Goal: Task Accomplishment & Management: Use online tool/utility

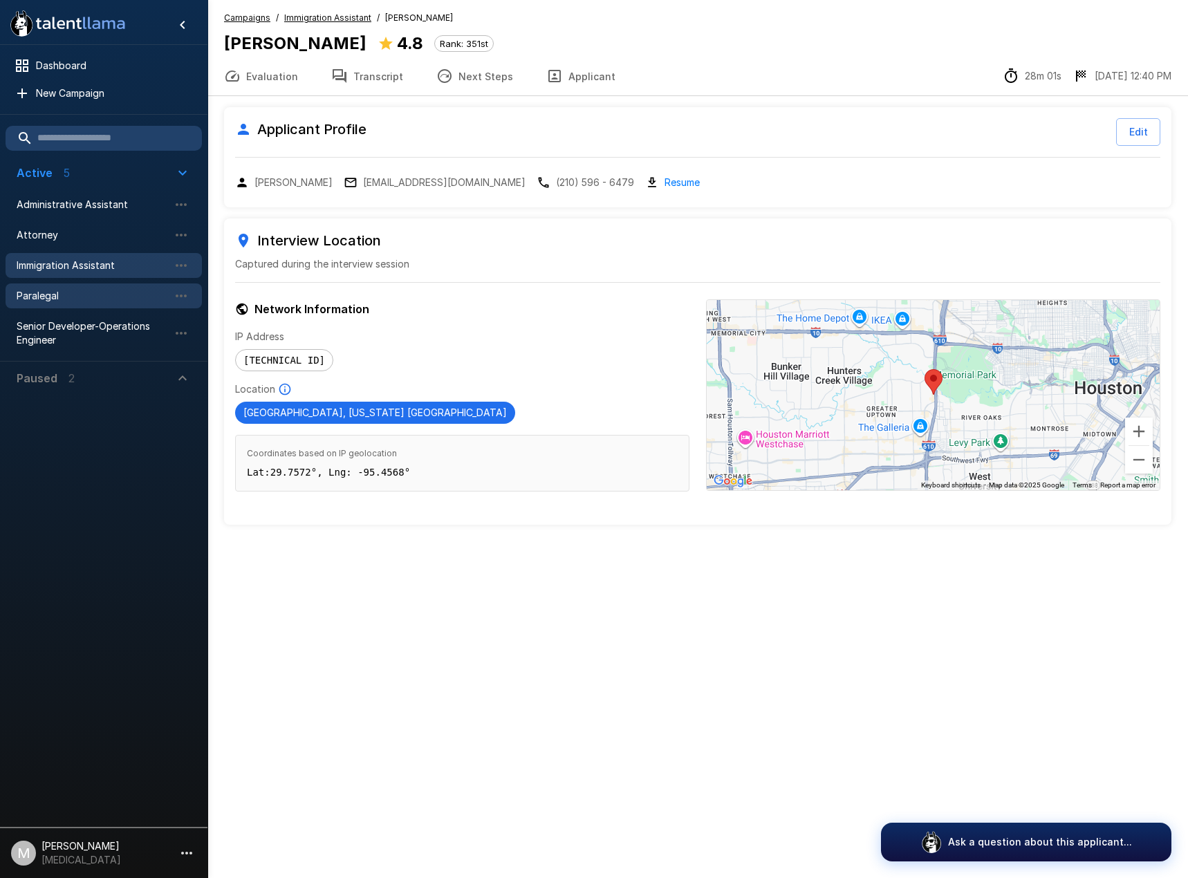
click at [53, 292] on span "Paralegal" at bounding box center [93, 296] width 152 height 14
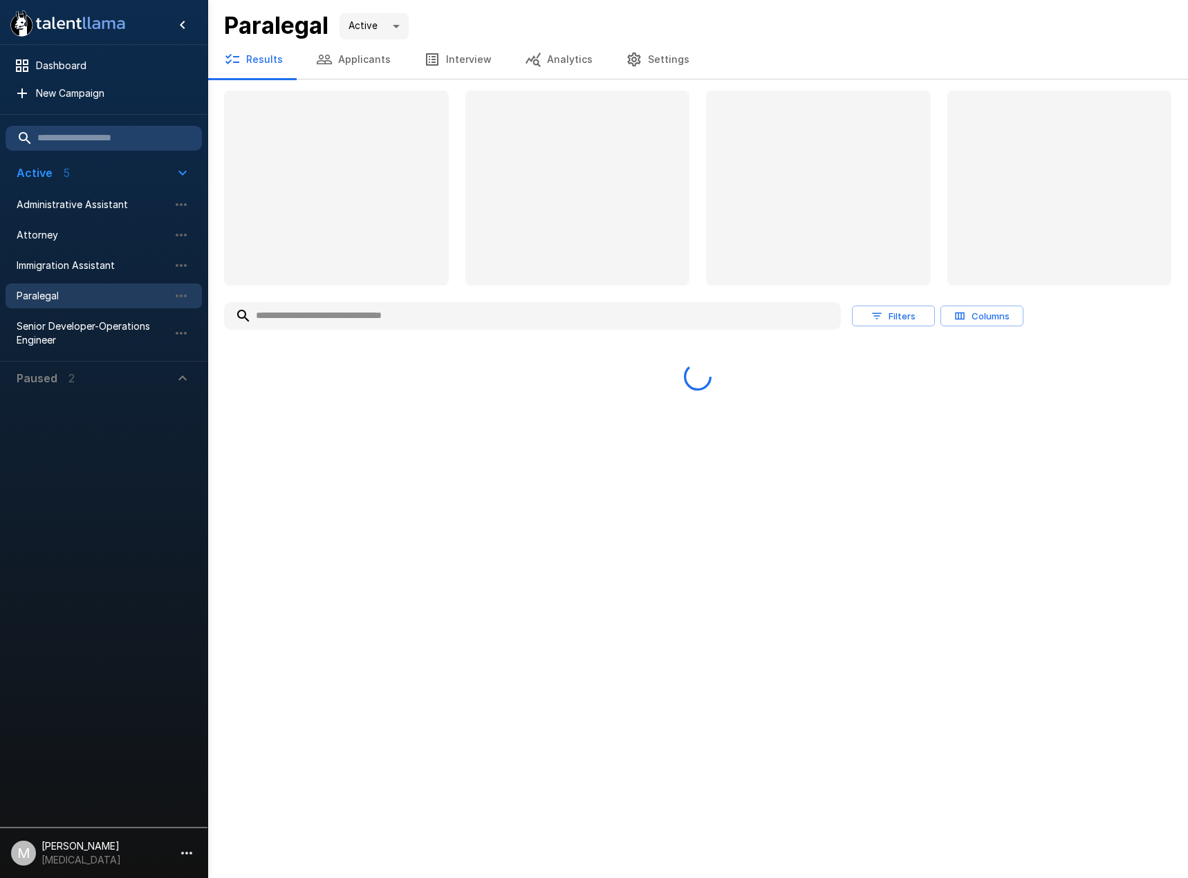
click at [474, 315] on input "text" at bounding box center [532, 315] width 617 height 25
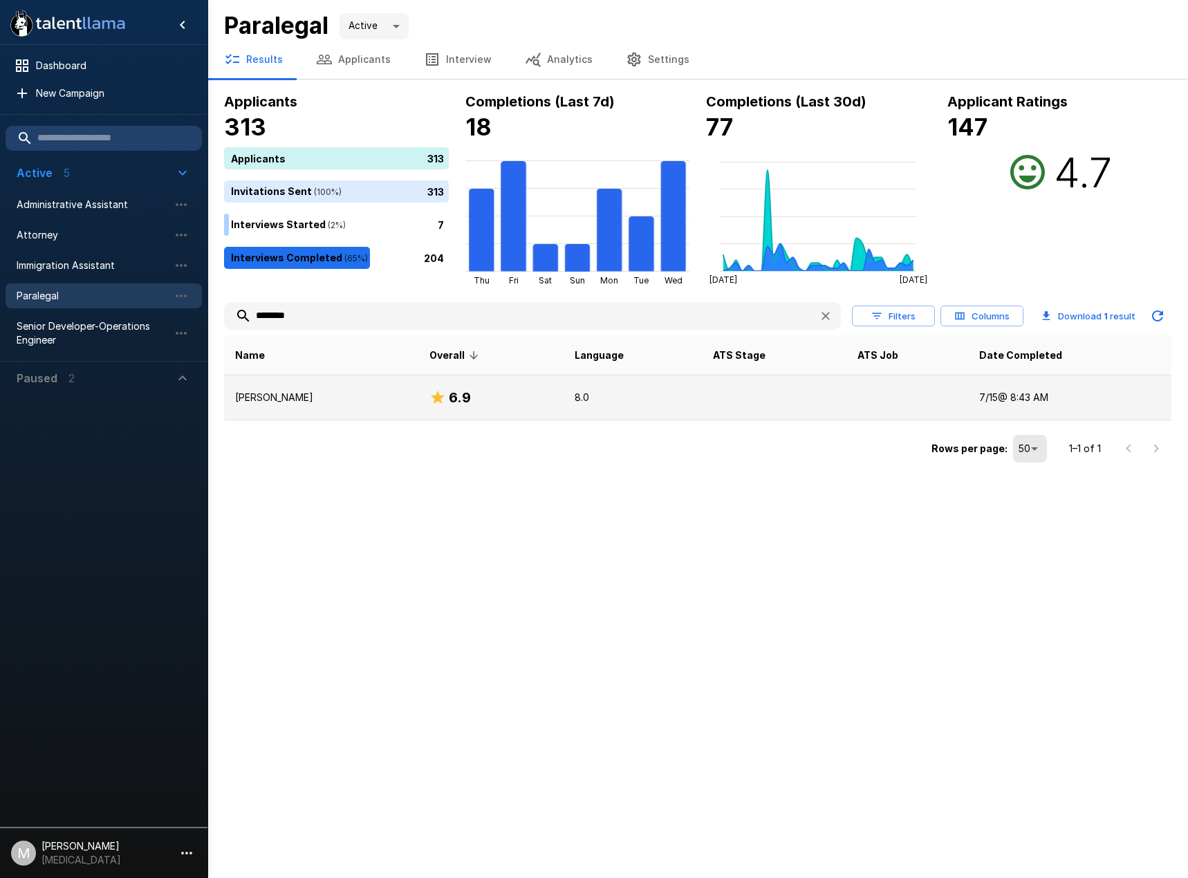
type input "********"
click at [362, 387] on td "[PERSON_NAME]" at bounding box center [321, 397] width 194 height 45
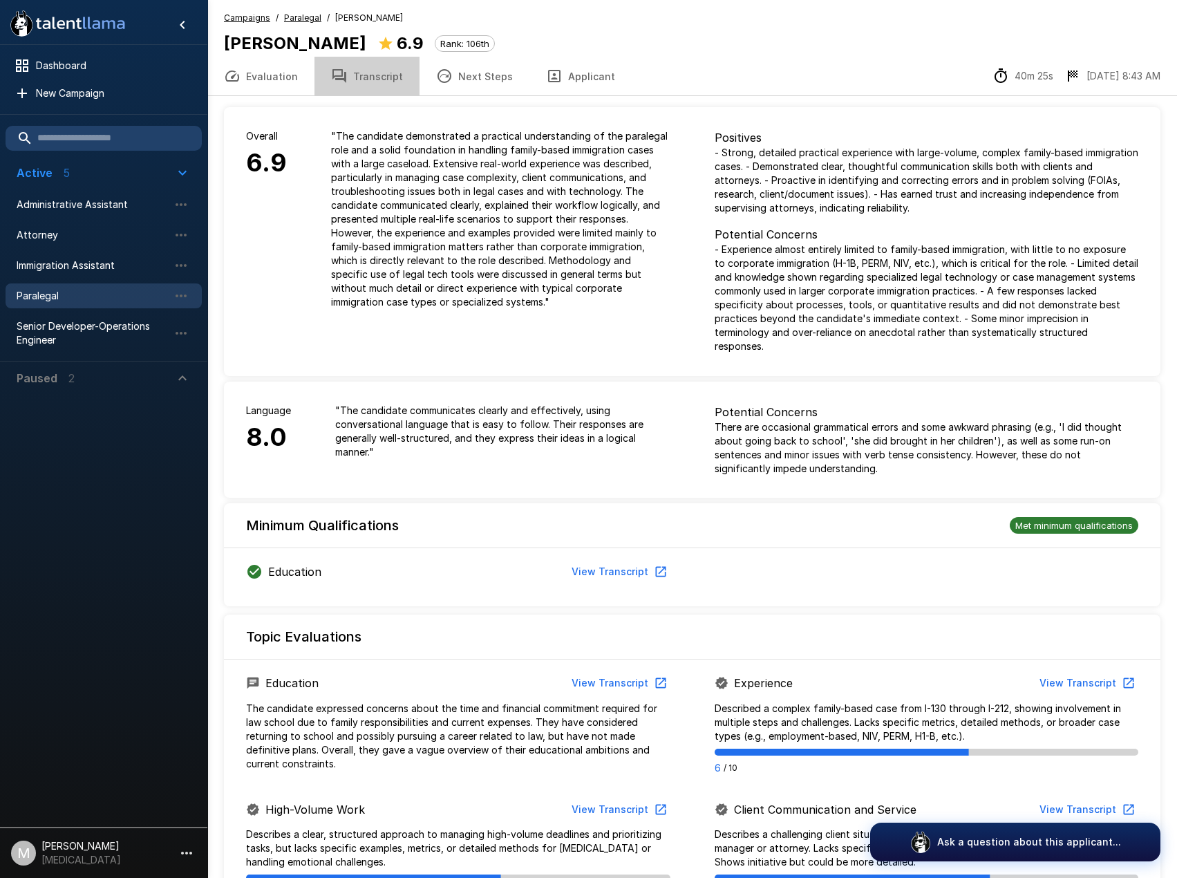
click at [382, 82] on button "Transcript" at bounding box center [367, 76] width 105 height 39
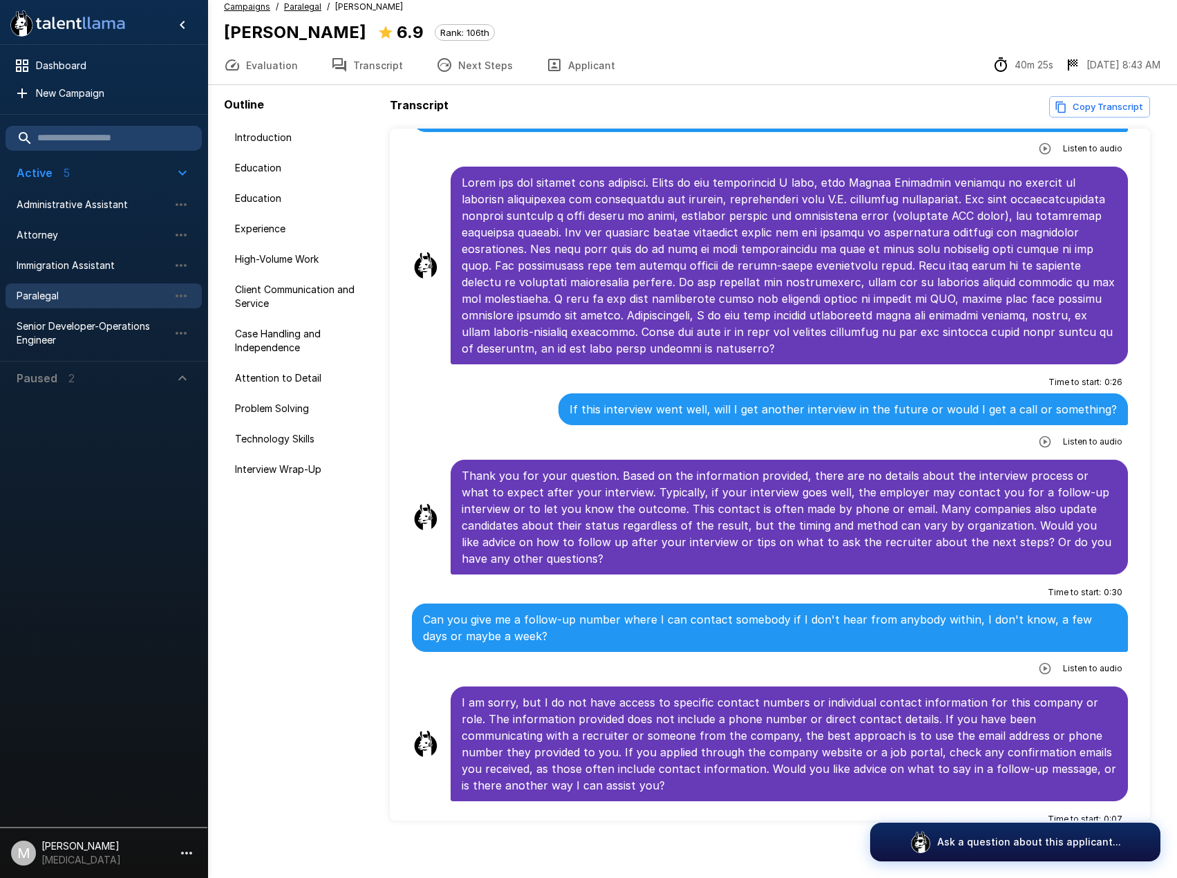
scroll to position [20, 0]
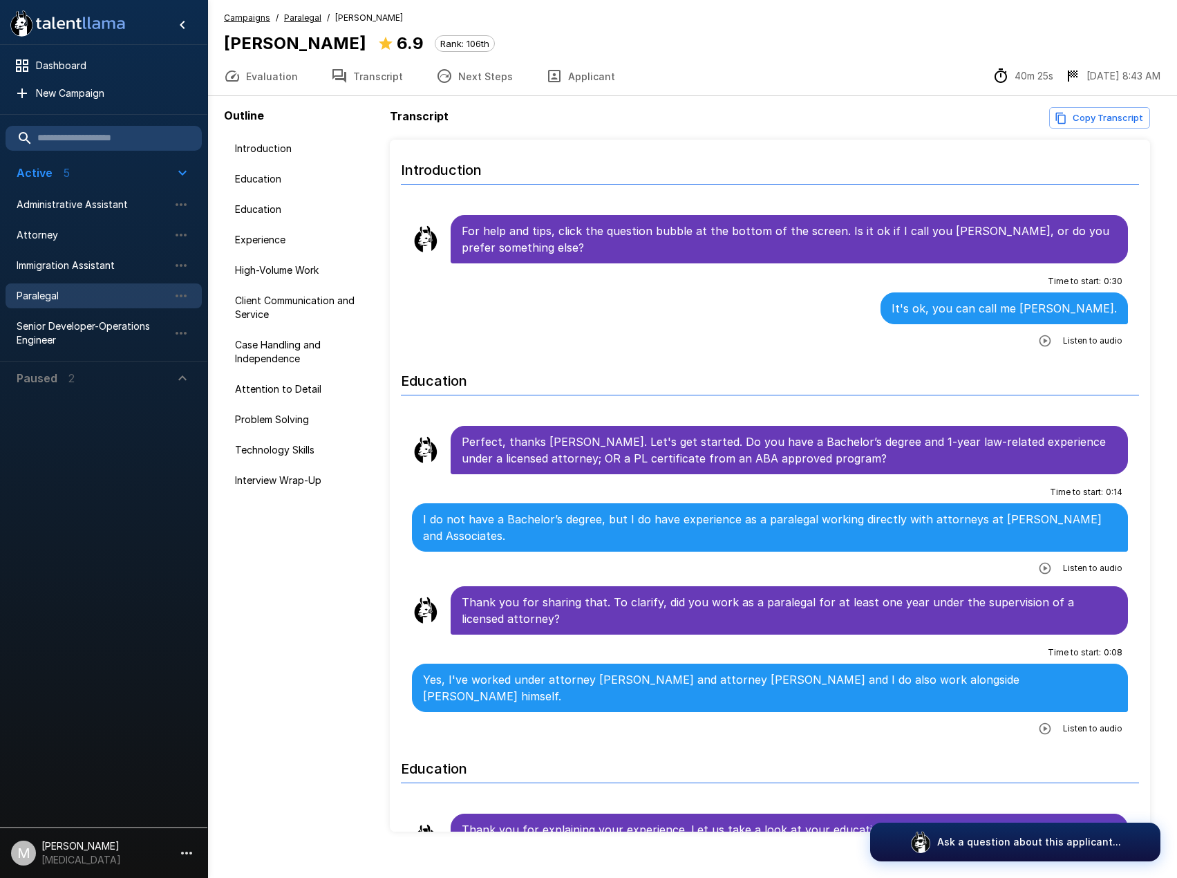
click at [268, 80] on button "Evaluation" at bounding box center [260, 76] width 107 height 39
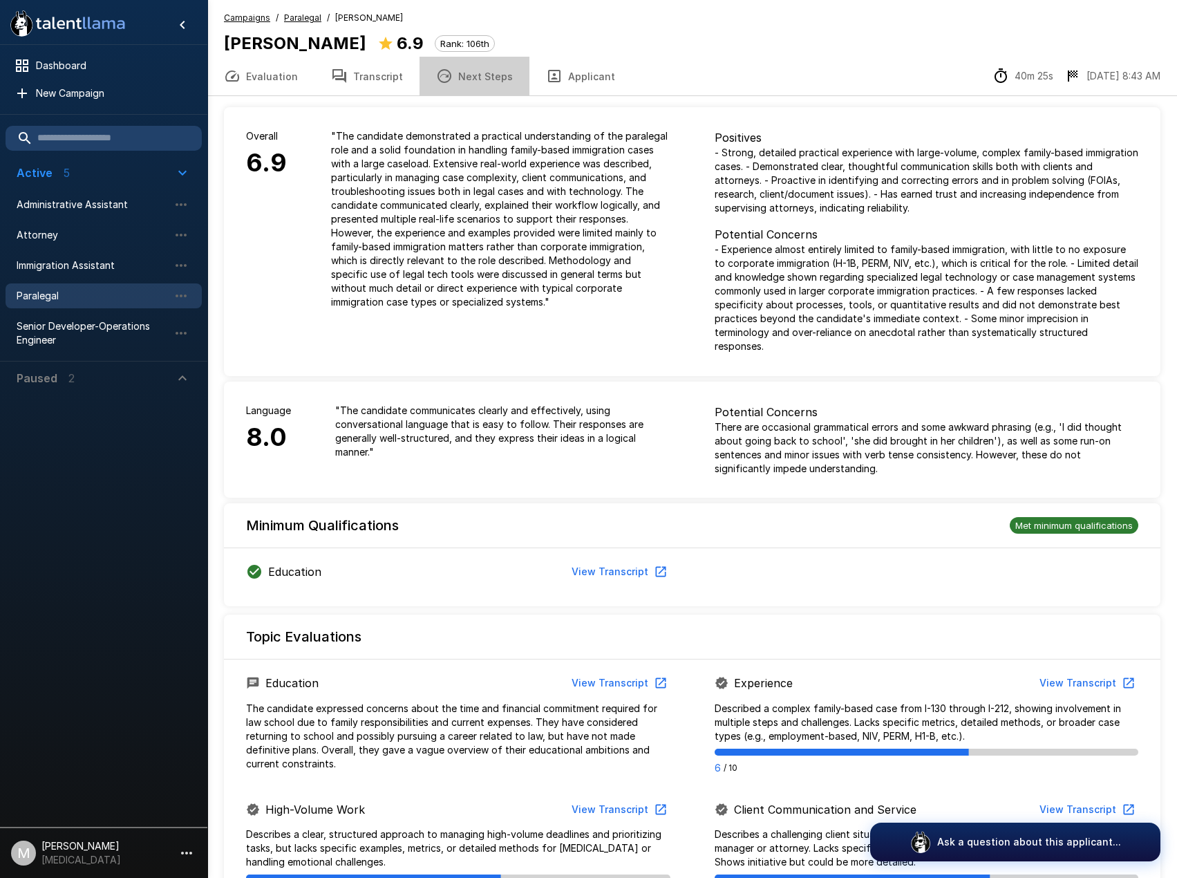
click at [482, 70] on button "Next Steps" at bounding box center [475, 76] width 110 height 39
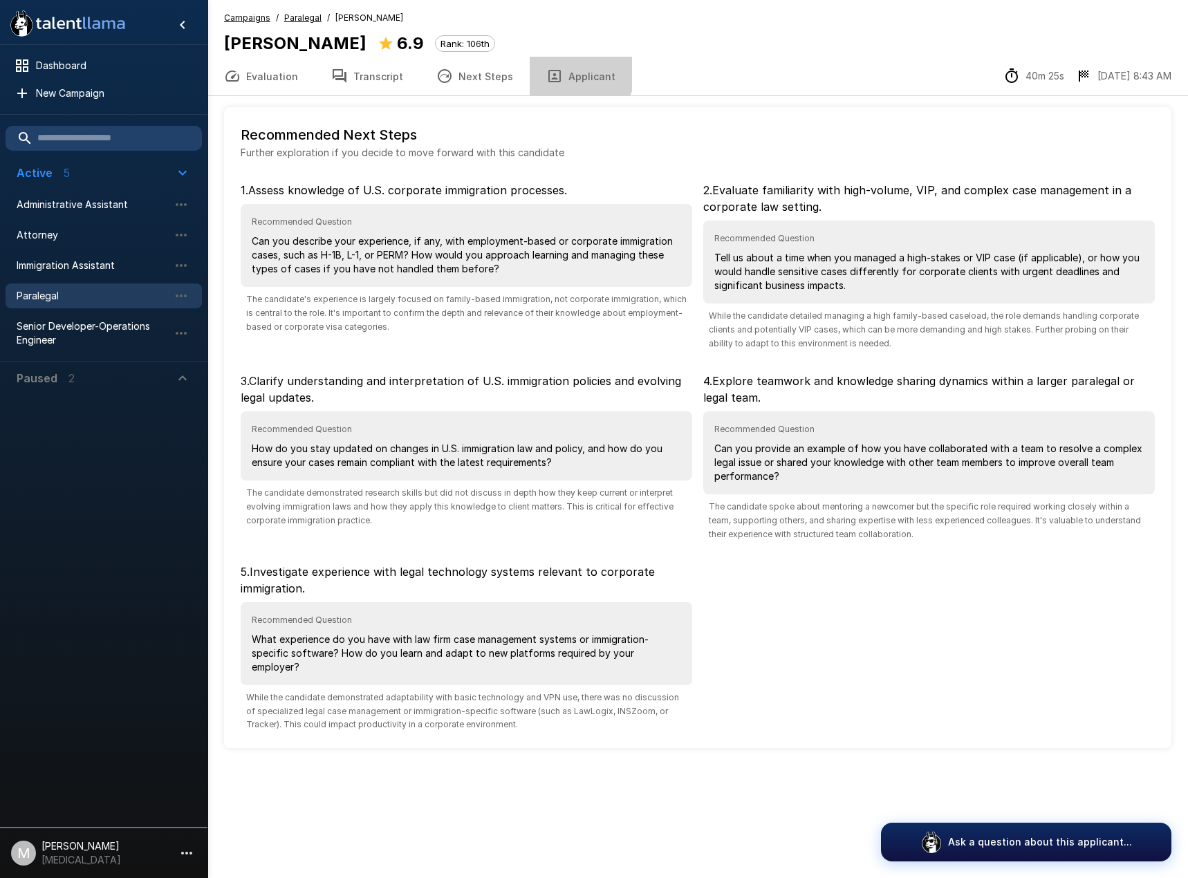
click at [567, 73] on button "Applicant" at bounding box center [580, 76] width 102 height 39
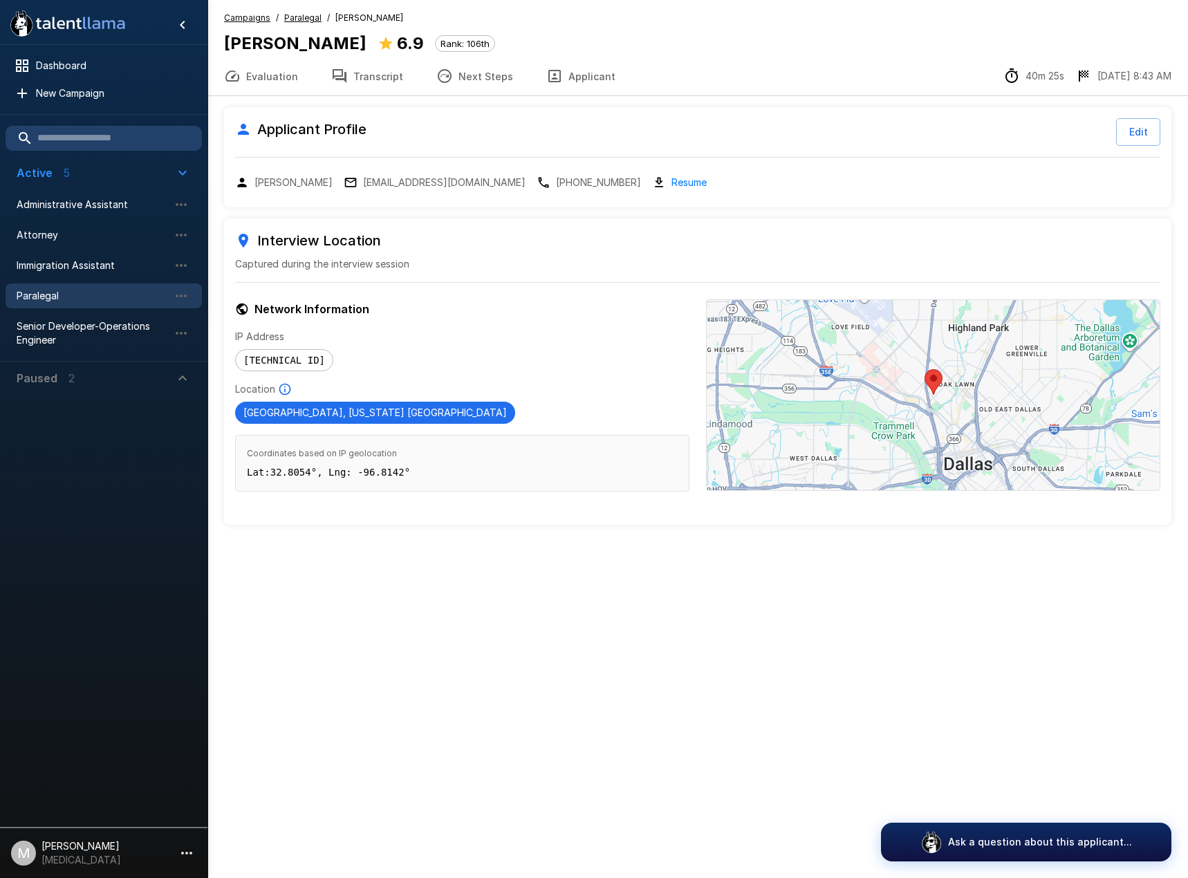
click at [378, 87] on button "Transcript" at bounding box center [367, 76] width 105 height 39
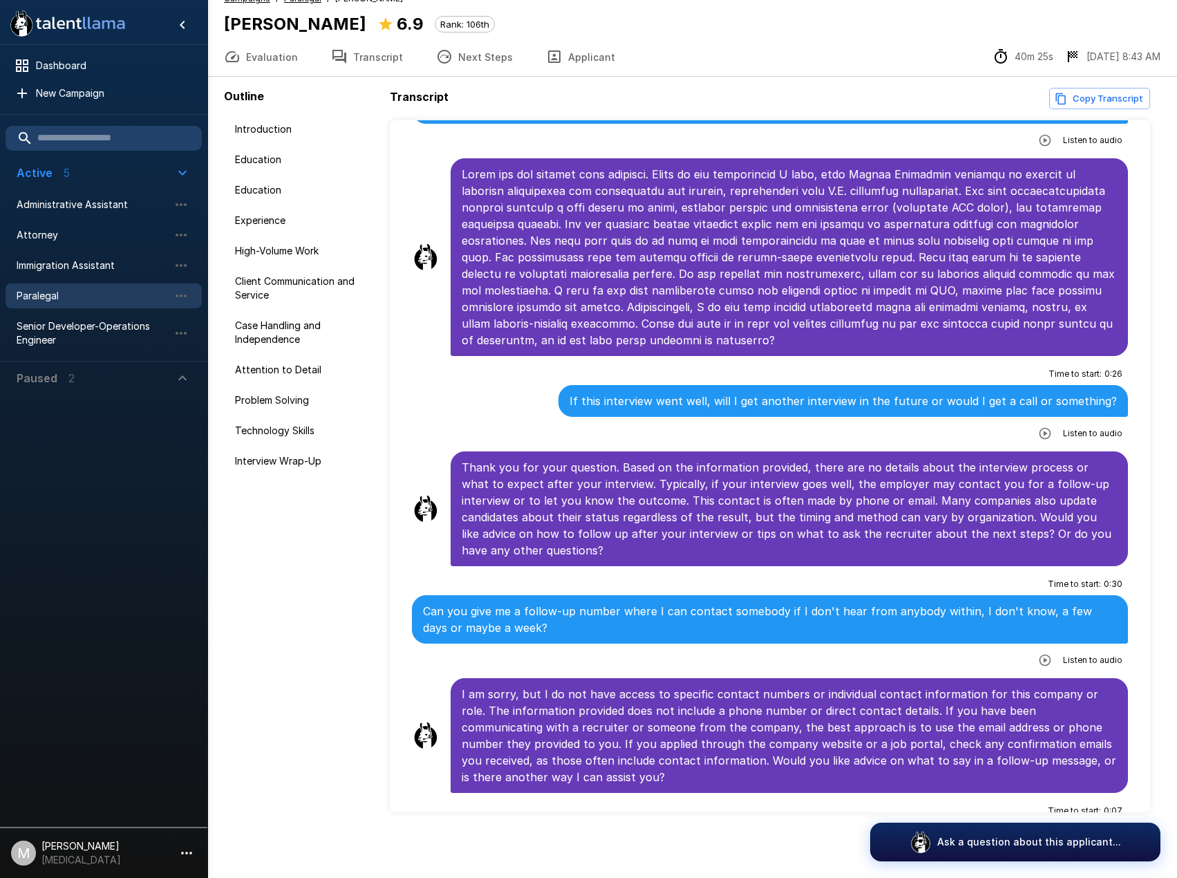
scroll to position [20, 0]
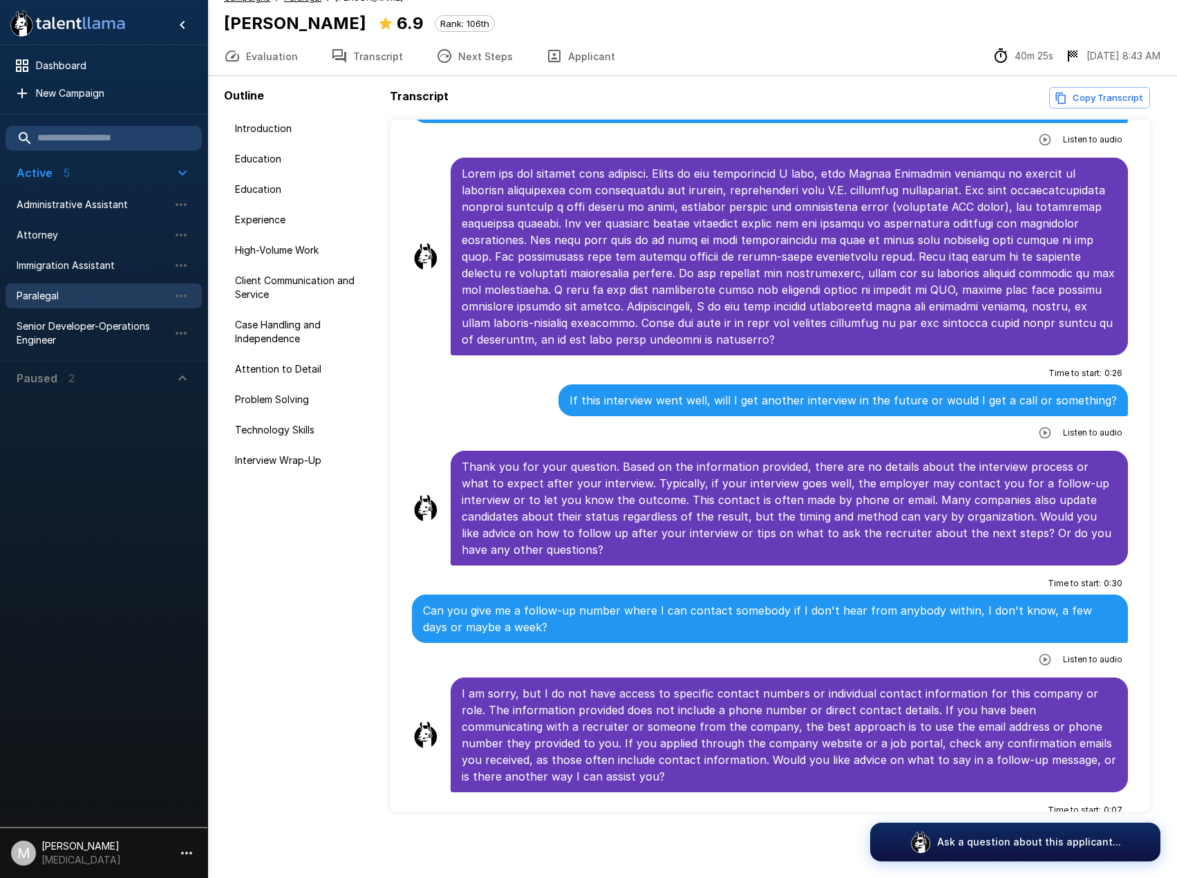
scroll to position [4960, 0]
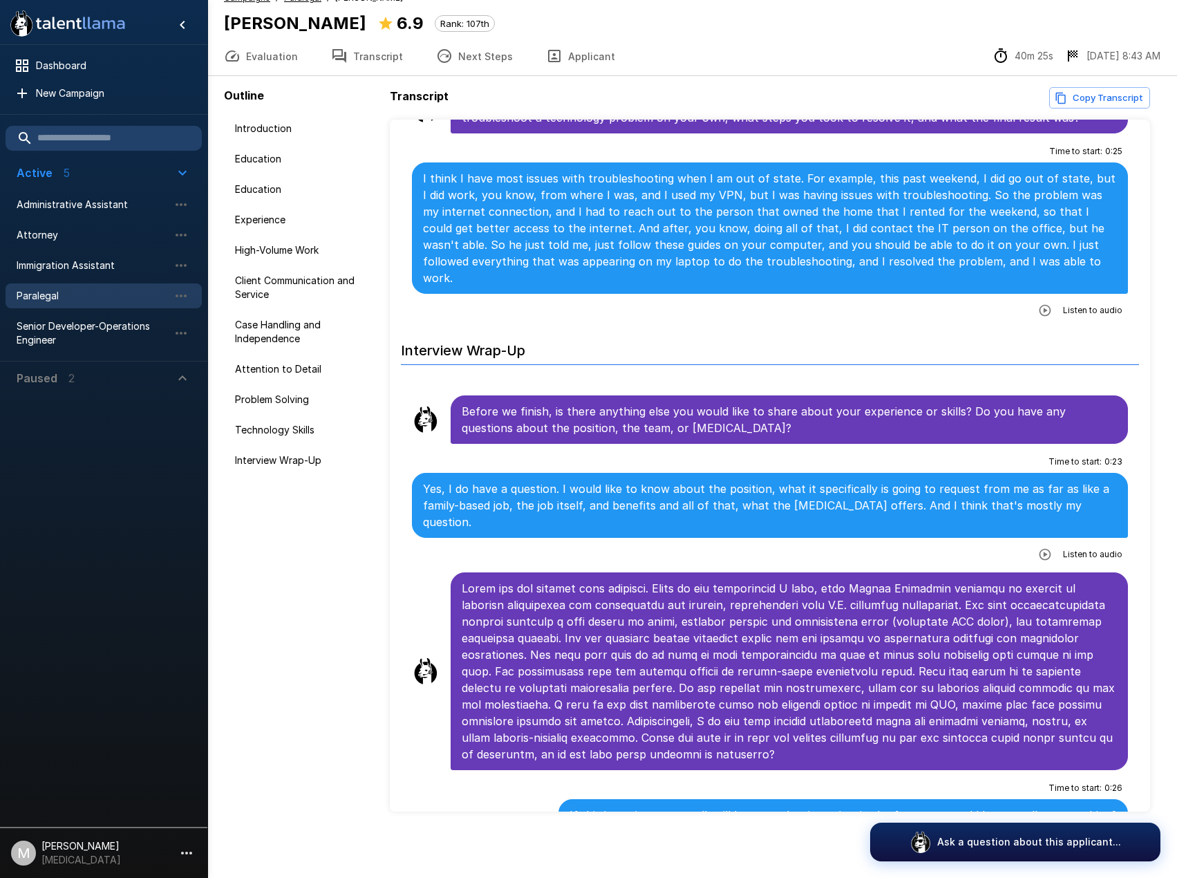
click at [290, 55] on button "Evaluation" at bounding box center [260, 56] width 107 height 39
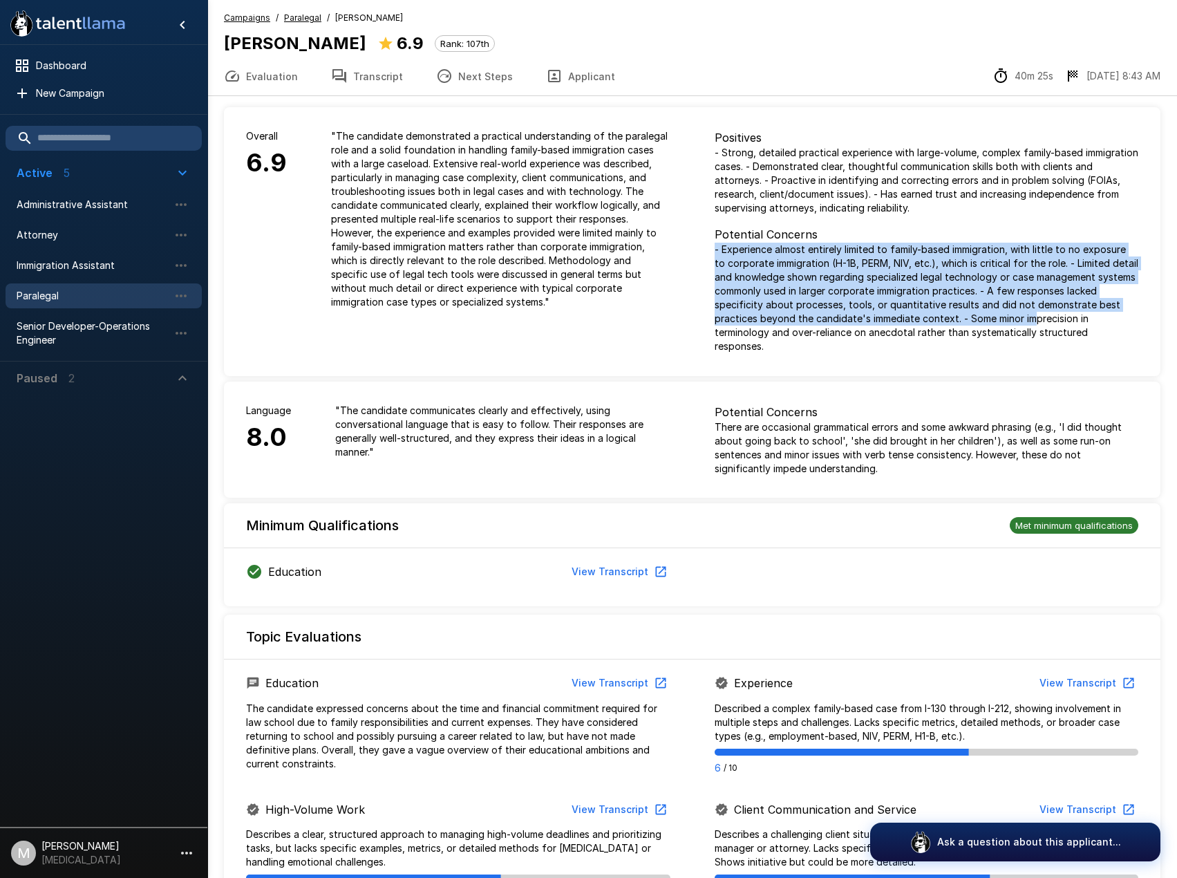
drag, startPoint x: 978, startPoint y: 242, endPoint x: 1034, endPoint y: 323, distance: 98.4
click at [1034, 323] on div "Potential Concerns - Experience almost entirely limited to family-based immigra…" at bounding box center [927, 289] width 424 height 127
click at [1034, 323] on p "- Experience almost entirely limited to family-based immigration, with little t…" at bounding box center [927, 298] width 424 height 111
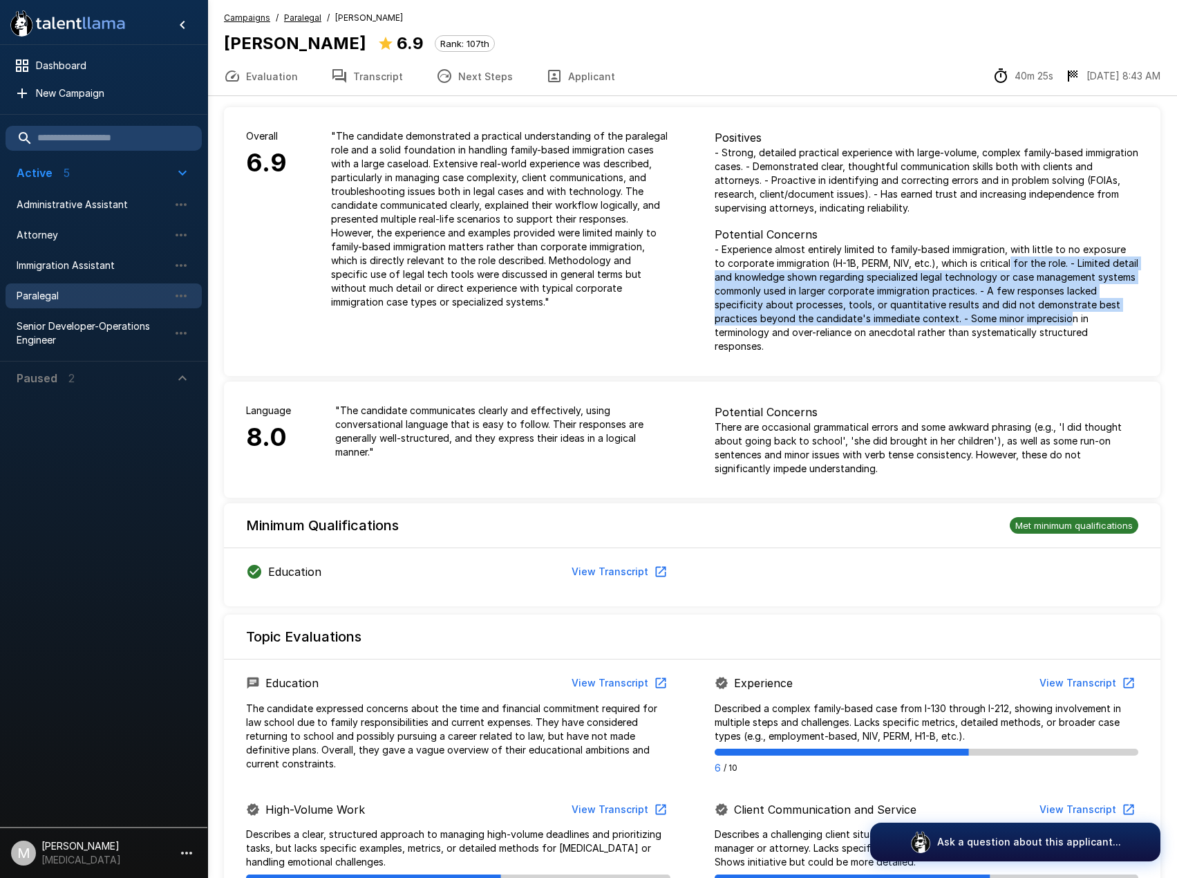
click at [1071, 313] on p "- Experience almost entirely limited to family-based immigration, with little t…" at bounding box center [927, 298] width 424 height 111
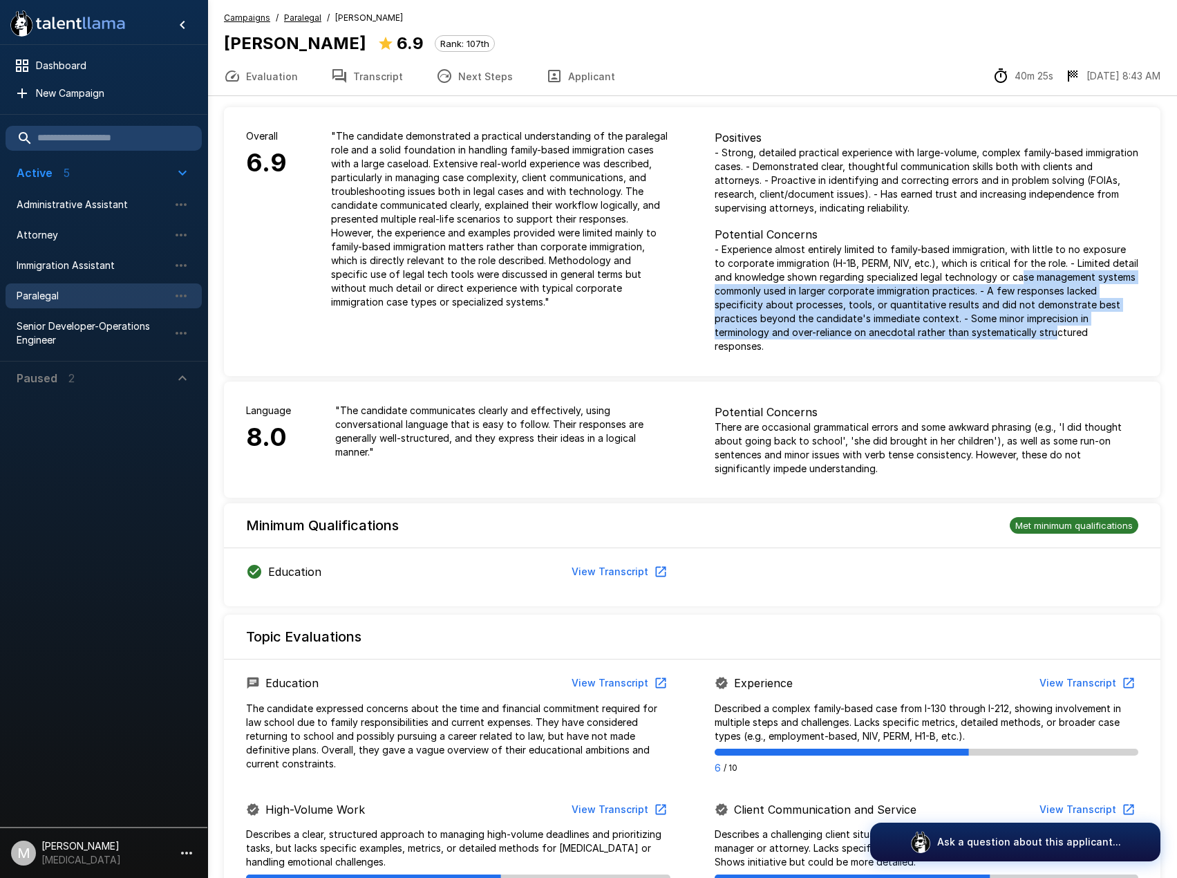
drag, startPoint x: 1021, startPoint y: 276, endPoint x: 1054, endPoint y: 330, distance: 63.3
click at [1054, 330] on p "- Experience almost entirely limited to family-based immigration, with little t…" at bounding box center [927, 298] width 424 height 111
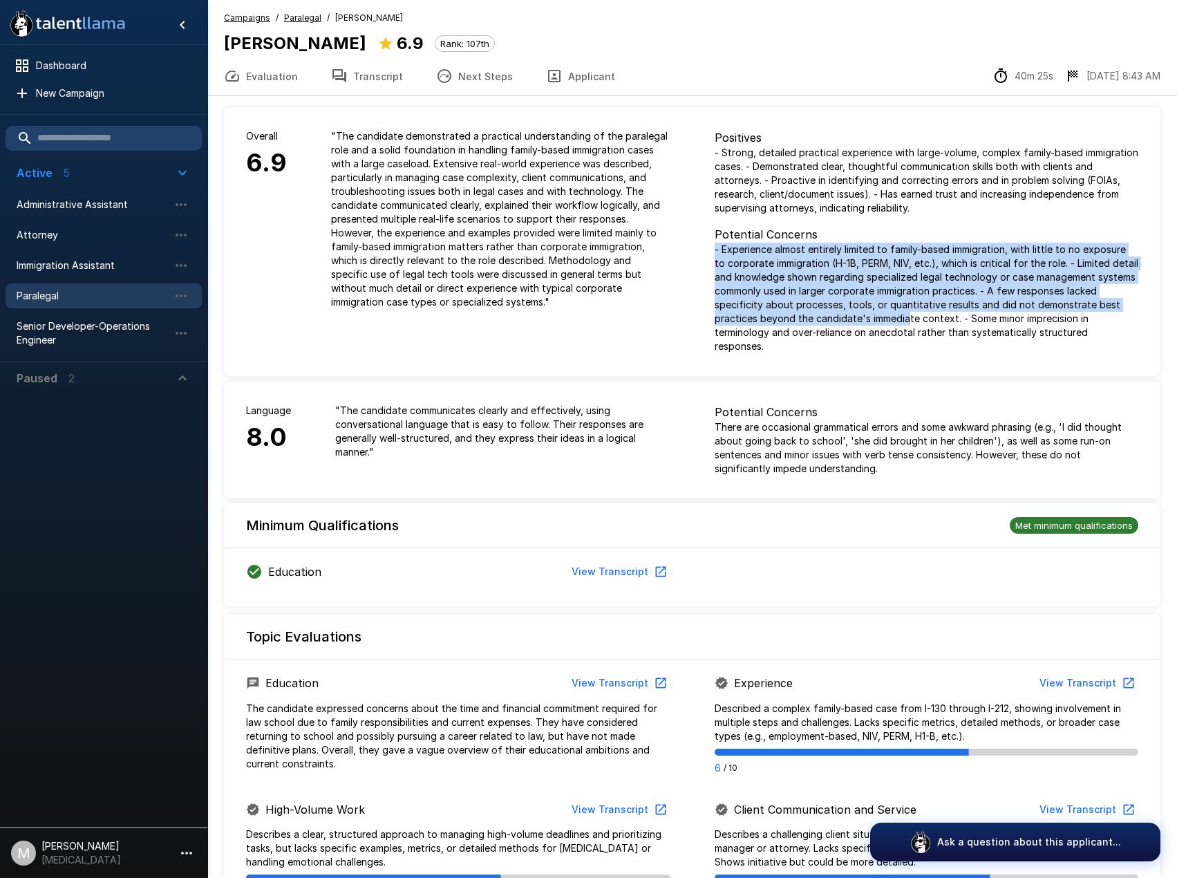
drag, startPoint x: 856, startPoint y: 232, endPoint x: 906, endPoint y: 326, distance: 105.8
click at [906, 326] on div "Potential Concerns - Experience almost entirely limited to family-based immigra…" at bounding box center [927, 289] width 424 height 127
click at [906, 326] on p "- Experience almost entirely limited to family-based immigration, with little t…" at bounding box center [927, 298] width 424 height 111
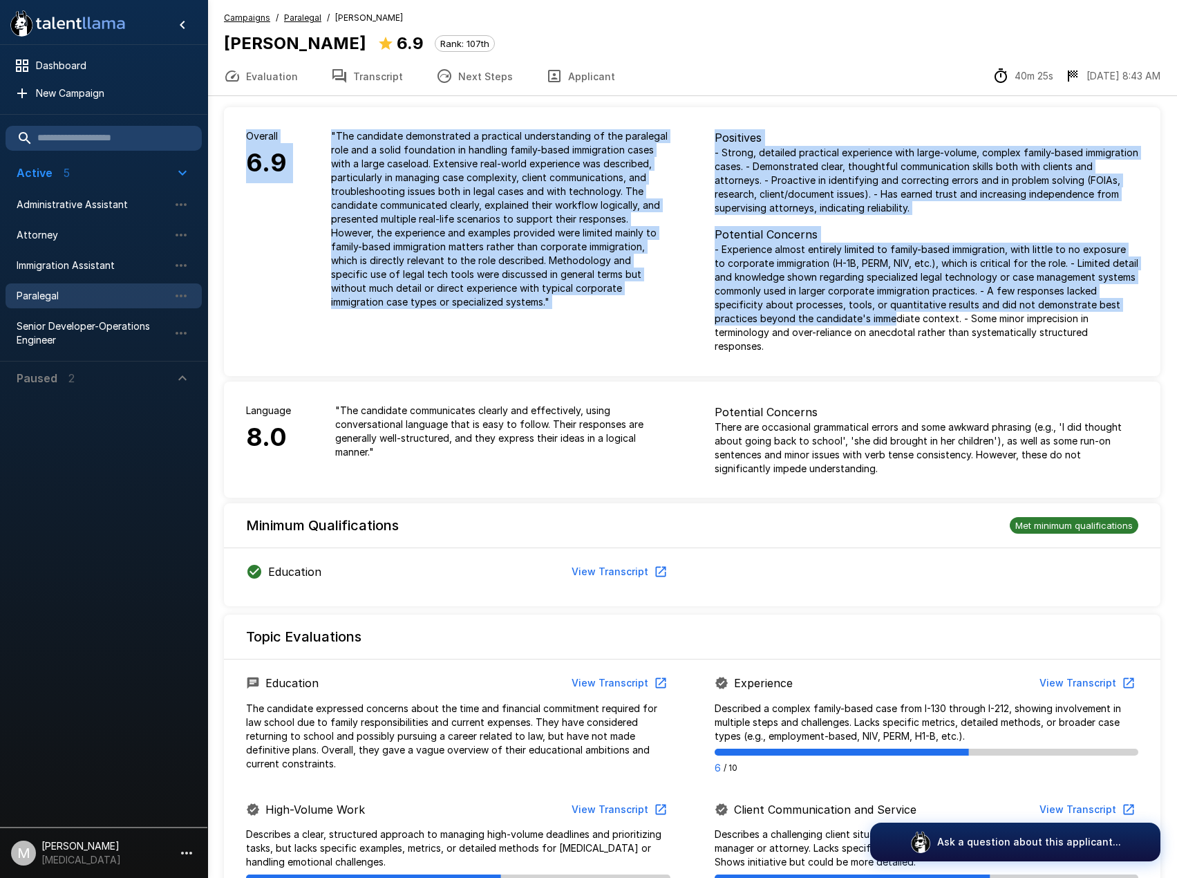
drag, startPoint x: 892, startPoint y: 278, endPoint x: 897, endPoint y: 323, distance: 45.2
click at [897, 323] on p "- Experience almost entirely limited to family-based immigration, with little t…" at bounding box center [927, 298] width 424 height 111
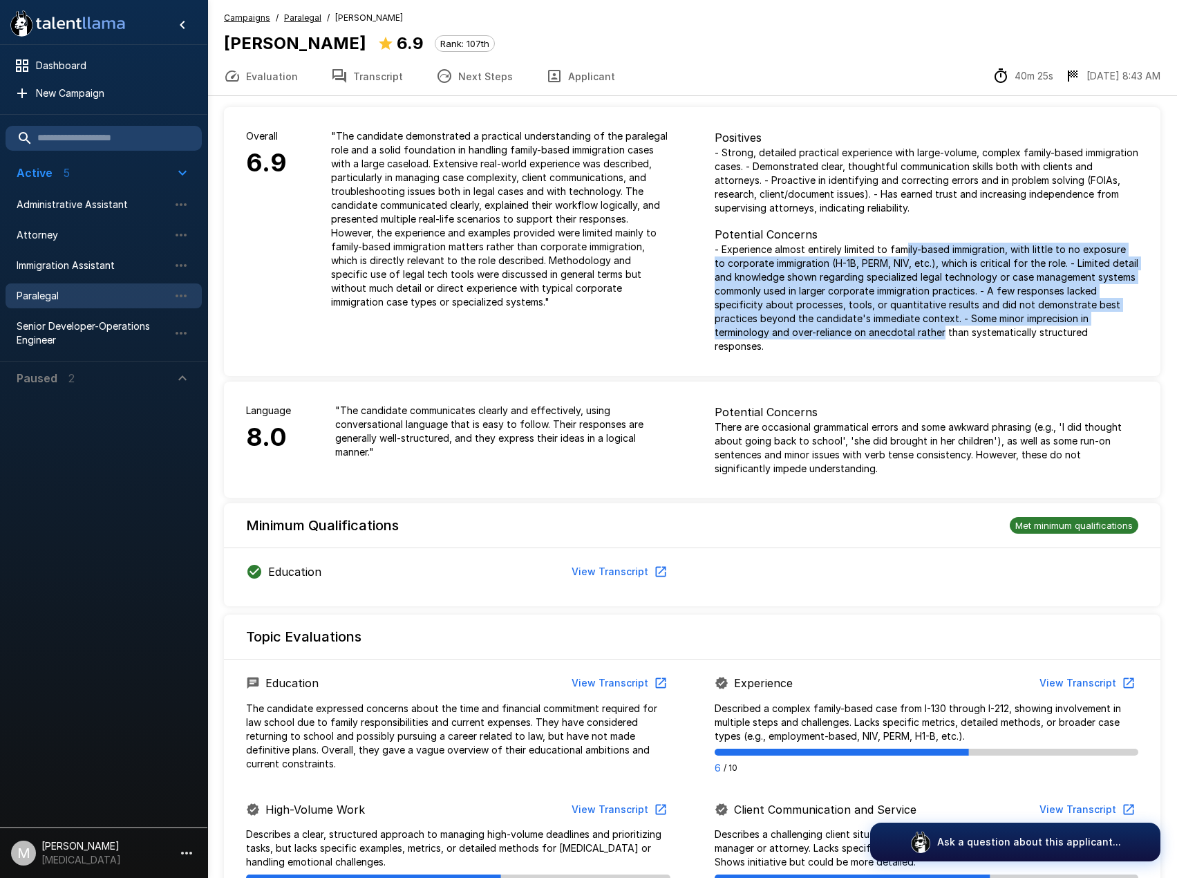
drag, startPoint x: 905, startPoint y: 252, endPoint x: 945, endPoint y: 340, distance: 96.5
click at [945, 340] on div "Positives - Strong, detailed practical experience with large-volume, complex fa…" at bounding box center [927, 241] width 469 height 268
